Goal: Task Accomplishment & Management: Manage account settings

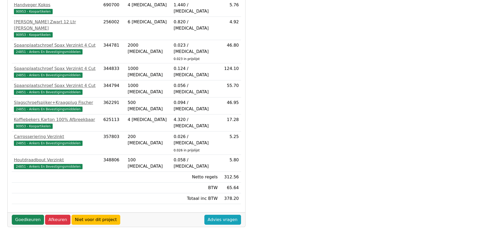
scroll to position [176, 0]
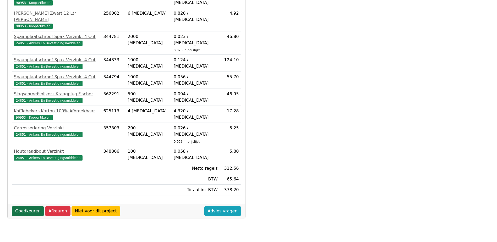
click at [26, 206] on link "Goedkeuren" at bounding box center [28, 211] width 32 height 10
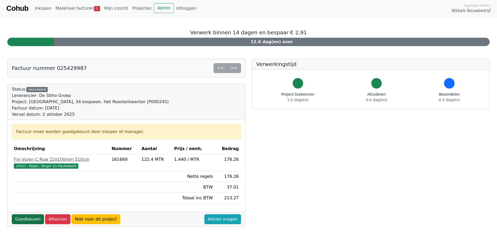
click at [23, 220] on link "Goedkeuren" at bounding box center [28, 219] width 32 height 10
